Goal: Information Seeking & Learning: Learn about a topic

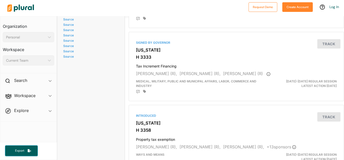
scroll to position [324, 0]
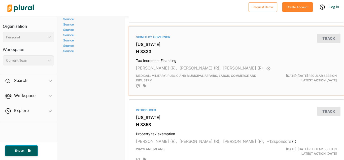
click at [344, 43] on div "Signed by Governor South Carolina H 3333 Tax Increment Financing Sylleste Davis…" at bounding box center [237, 60] width 216 height 69
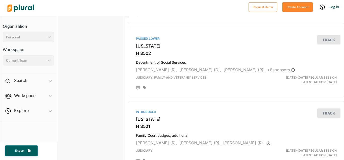
scroll to position [912, 0]
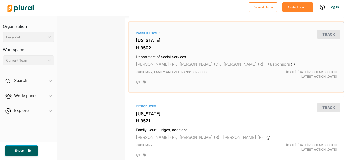
click at [344, 69] on div "Passed Lower South Carolina H 3502 Department of Social Services Bruce Banniste…" at bounding box center [237, 56] width 216 height 69
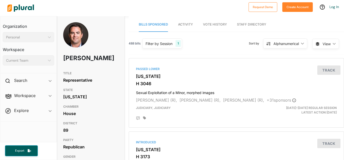
click at [180, 45] on div "1" at bounding box center [178, 43] width 5 height 7
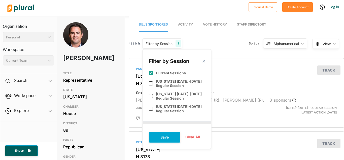
click at [189, 46] on div "488 bills Filter by Session 1 Filter by Session close Current Sessions [US_STAT…" at bounding box center [237, 45] width 216 height 17
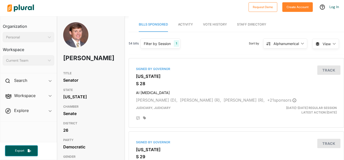
click at [344, 17] on nav "Bills Sponsored Activity Vote History Staff Directory" at bounding box center [237, 24] width 216 height 16
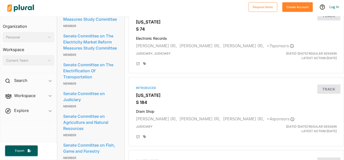
scroll to position [158, 0]
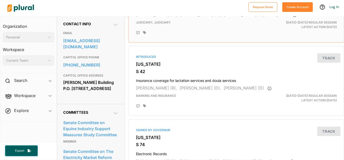
click at [344, 19] on div "Signed by Governor South Carolina S 29 MPIC Brad Hutto (D), Mike Reichenbach (R…" at bounding box center [237, 7] width 216 height 69
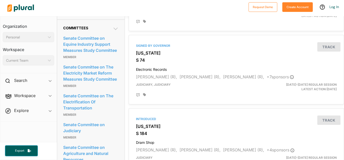
scroll to position [245, 0]
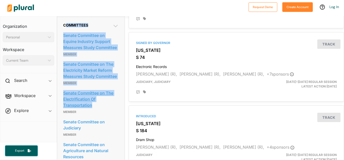
drag, startPoint x: 66, startPoint y: 26, endPoint x: 115, endPoint y: 106, distance: 93.4
click at [115, 106] on div "Committees Senate Committee on Equine Industry Support Measures Study Committee…" at bounding box center [90, 127] width 55 height 209
copy div "ommittees Senate Committee on Equine Industry Support Measures Study Committee …"
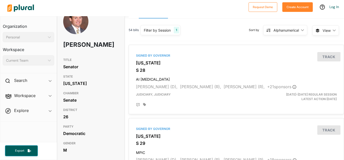
scroll to position [23, 0]
